Goal: Information Seeking & Learning: Learn about a topic

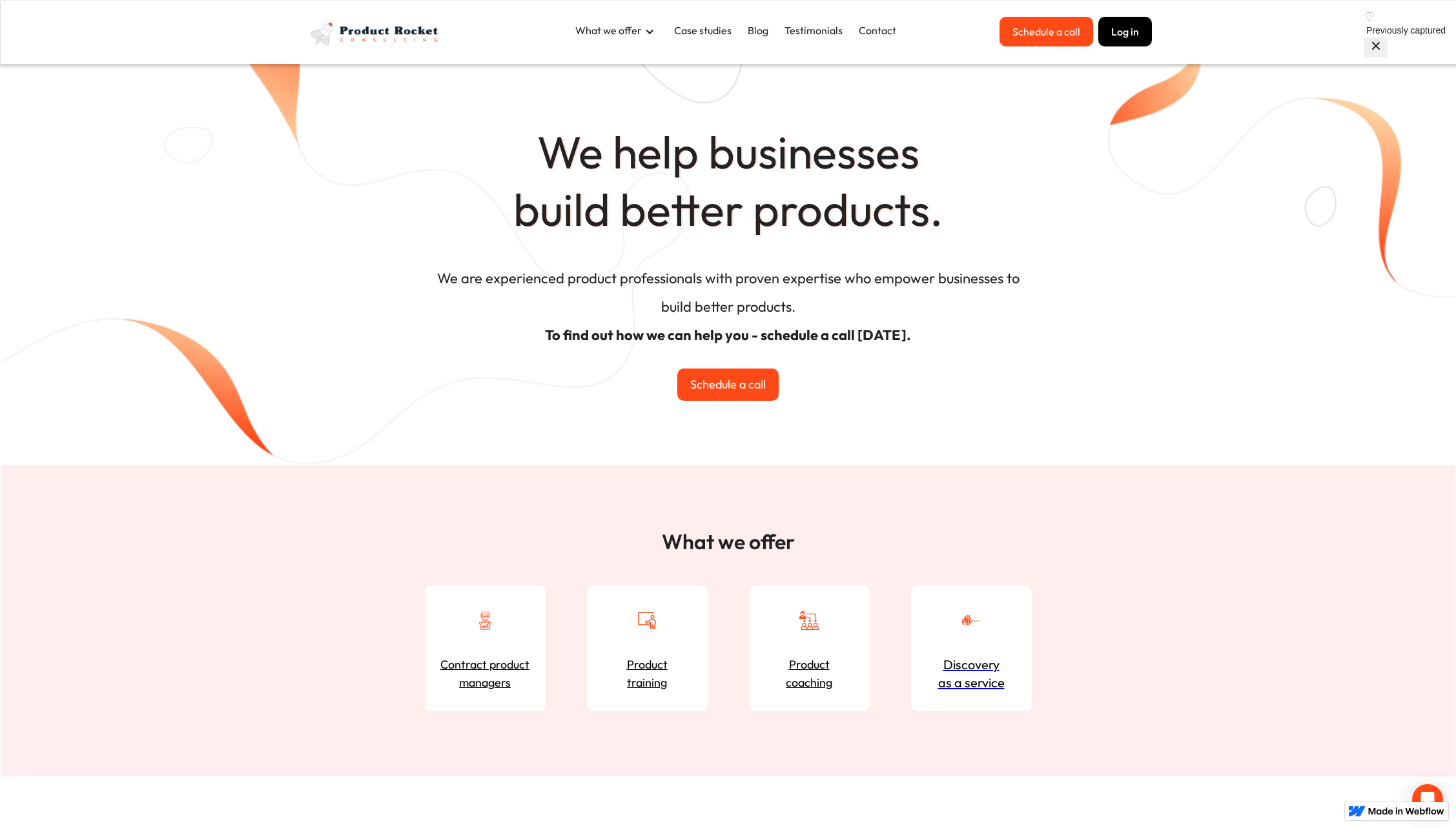
scroll to position [1, 0]
click at [611, 31] on div "What we offer" at bounding box center [608, 30] width 66 height 14
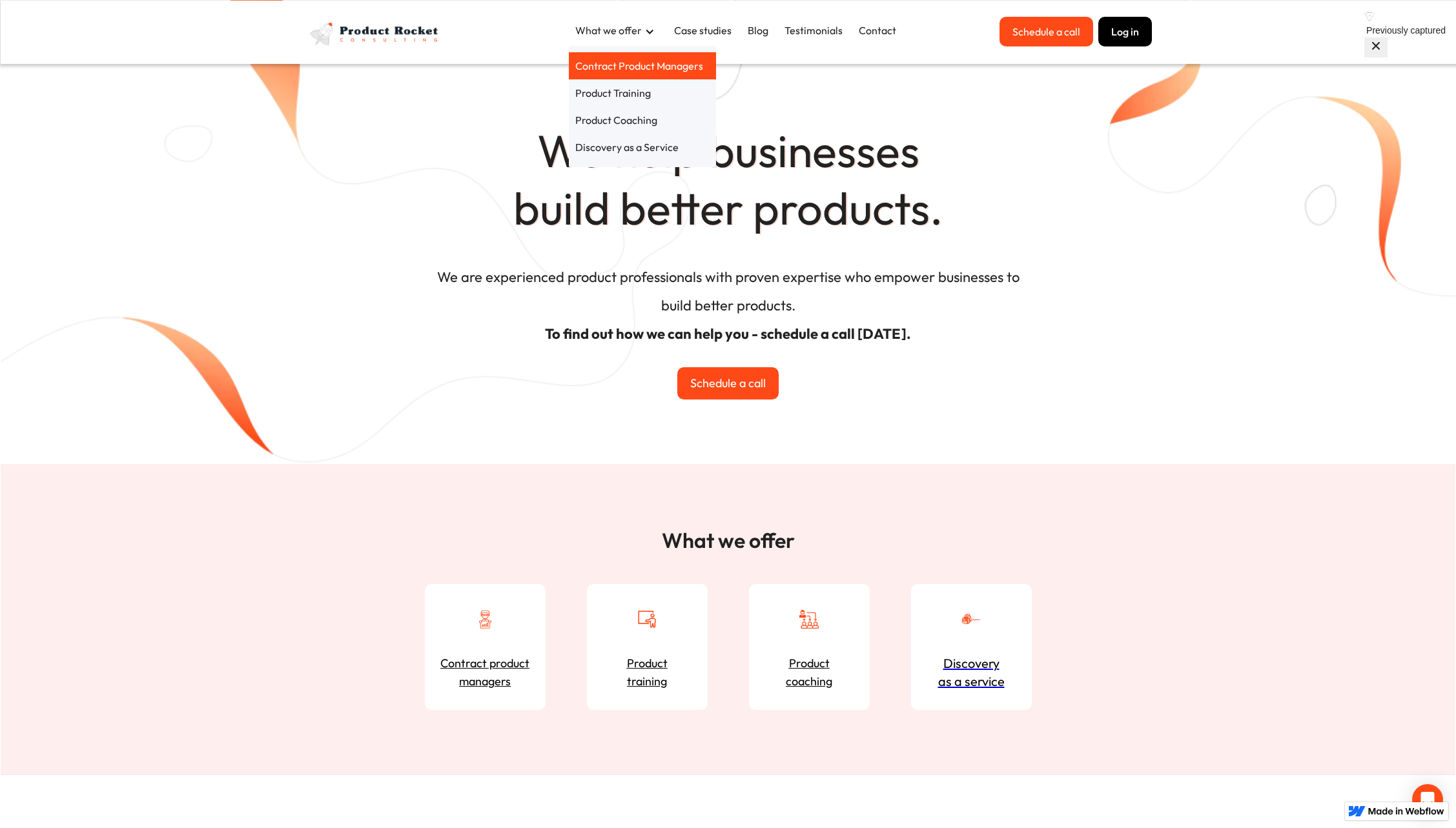
click at [634, 69] on link "Contract Product Managers" at bounding box center [642, 66] width 147 height 27
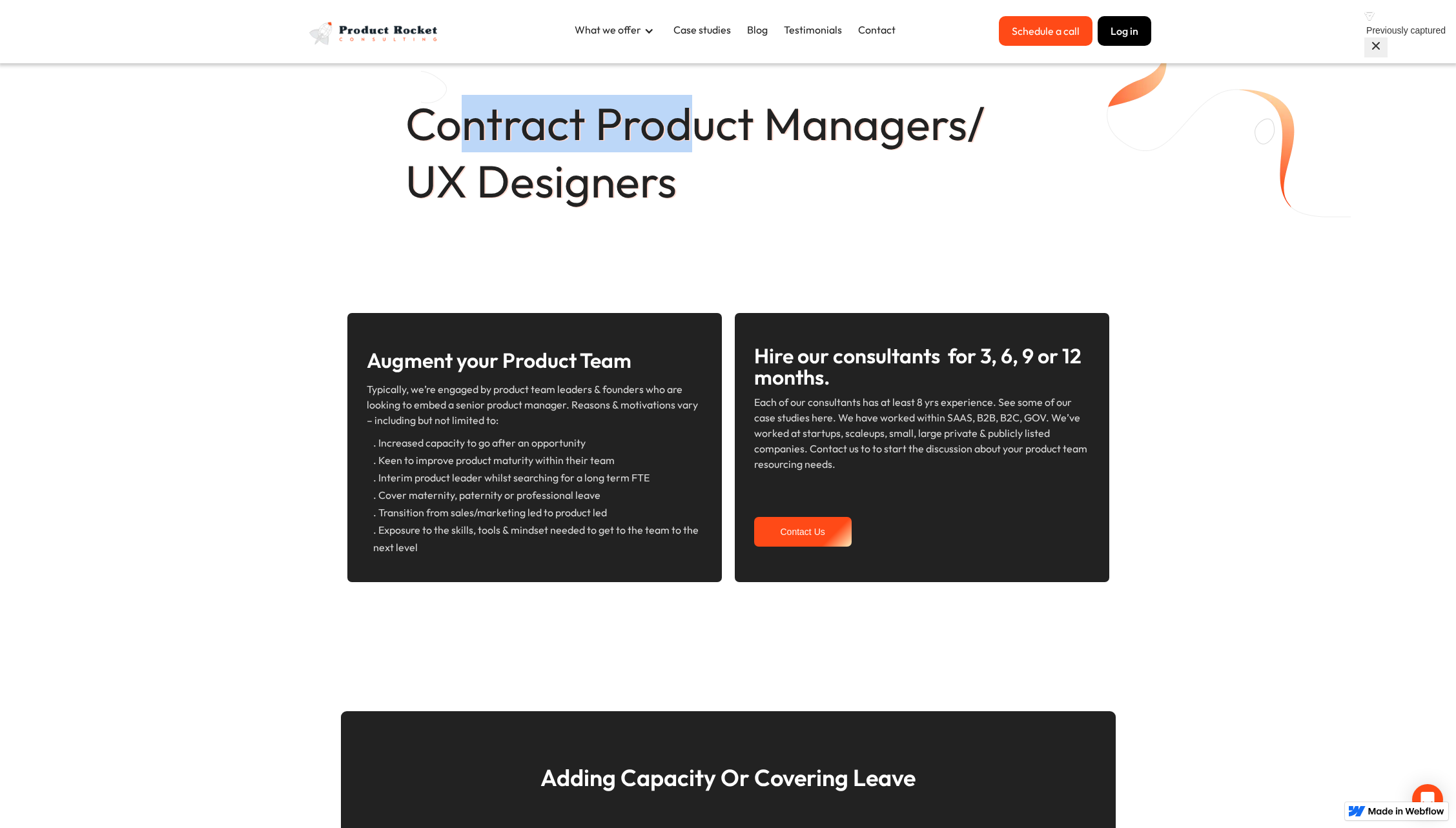
drag, startPoint x: 463, startPoint y: 121, endPoint x: 699, endPoint y: 121, distance: 236.0
click at [699, 121] on h1 "Contract Product Managers/ UX Designers" at bounding box center [728, 152] width 646 height 115
click at [628, 34] on div "What we offer" at bounding box center [608, 29] width 66 height 14
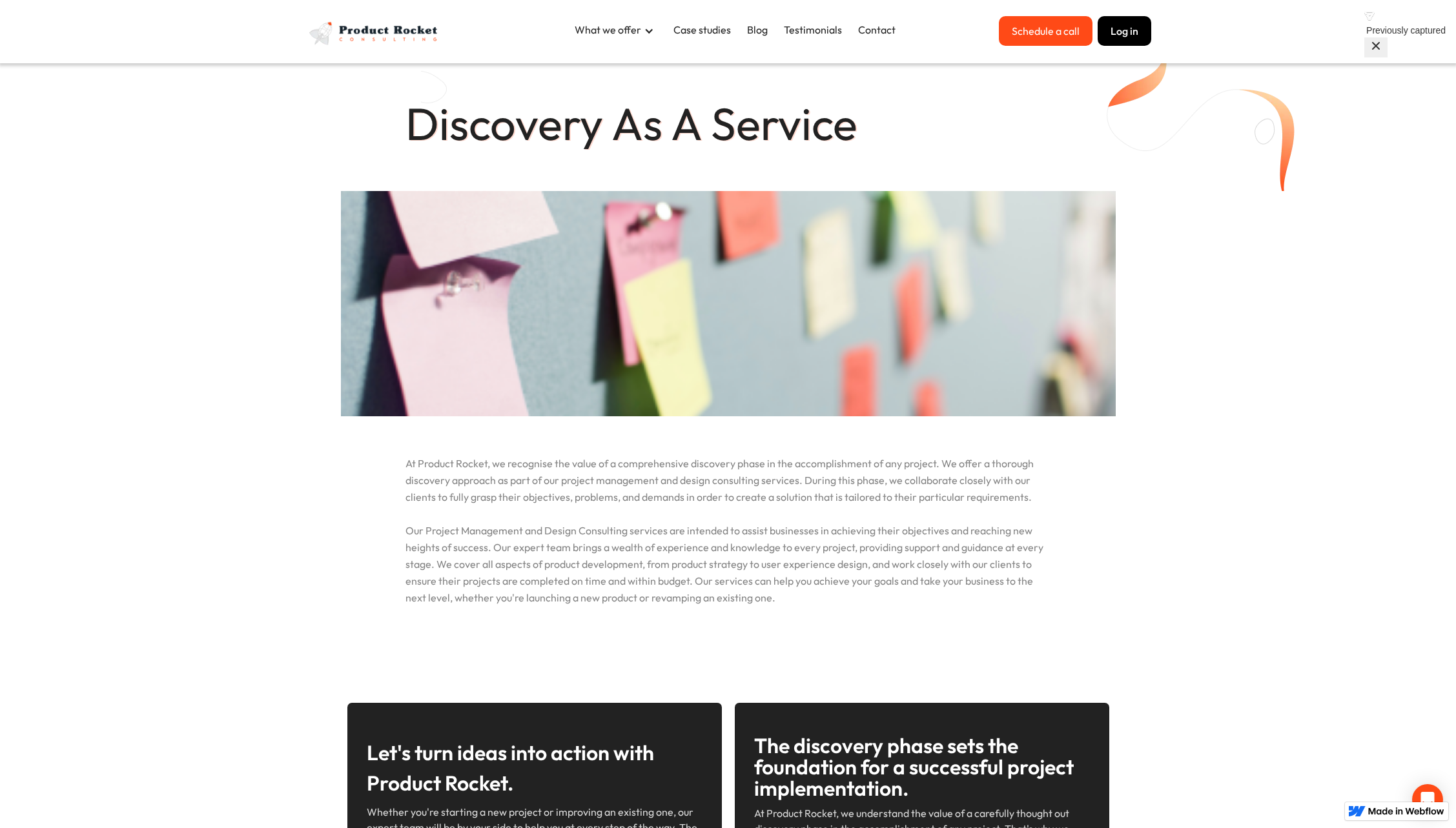
scroll to position [7, 0]
